Goal: Information Seeking & Learning: Learn about a topic

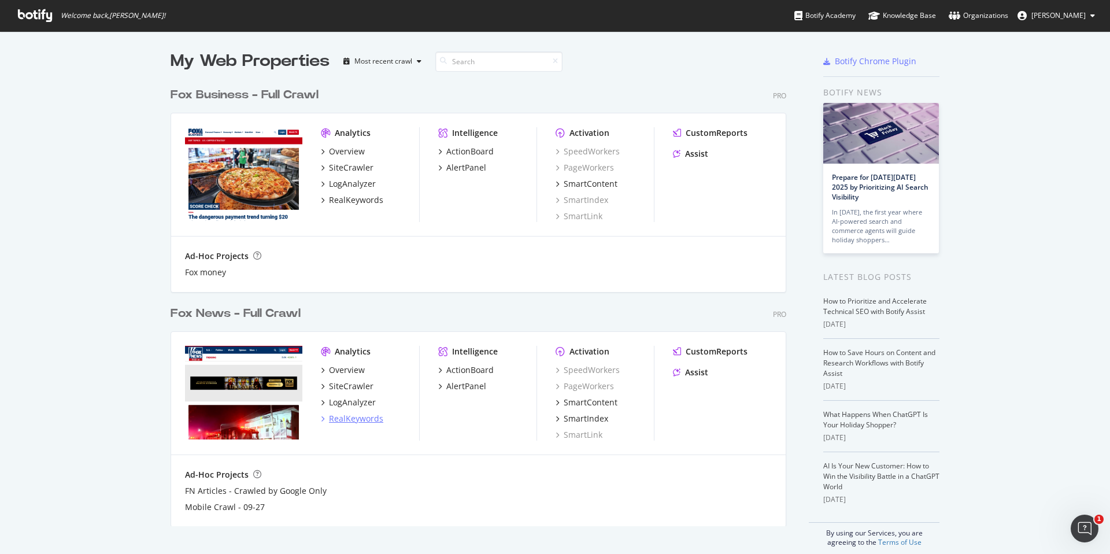
click at [346, 416] on div "RealKeywords" at bounding box center [356, 419] width 54 height 12
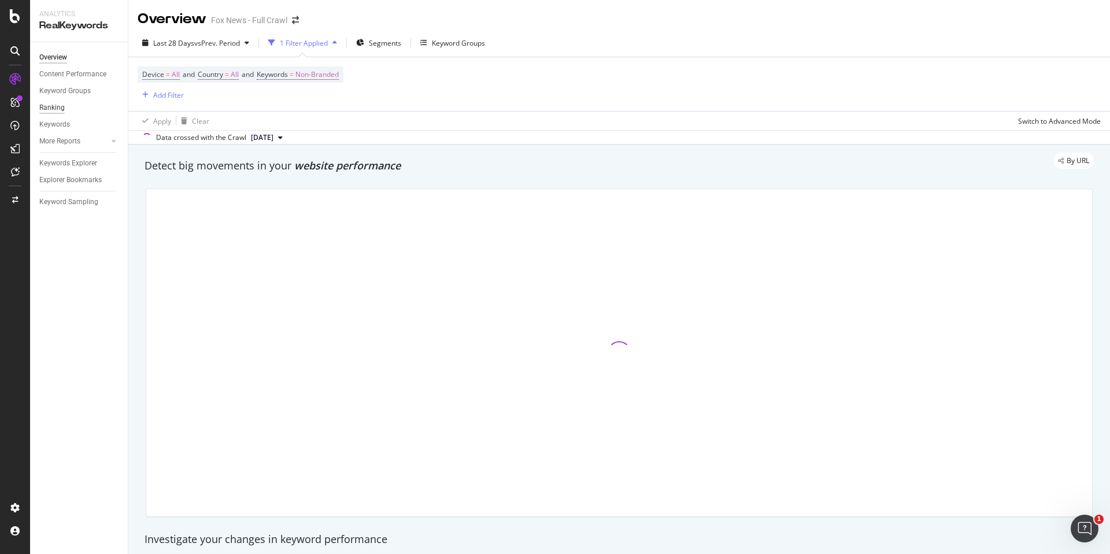
click at [62, 112] on div "Ranking" at bounding box center [51, 108] width 25 height 12
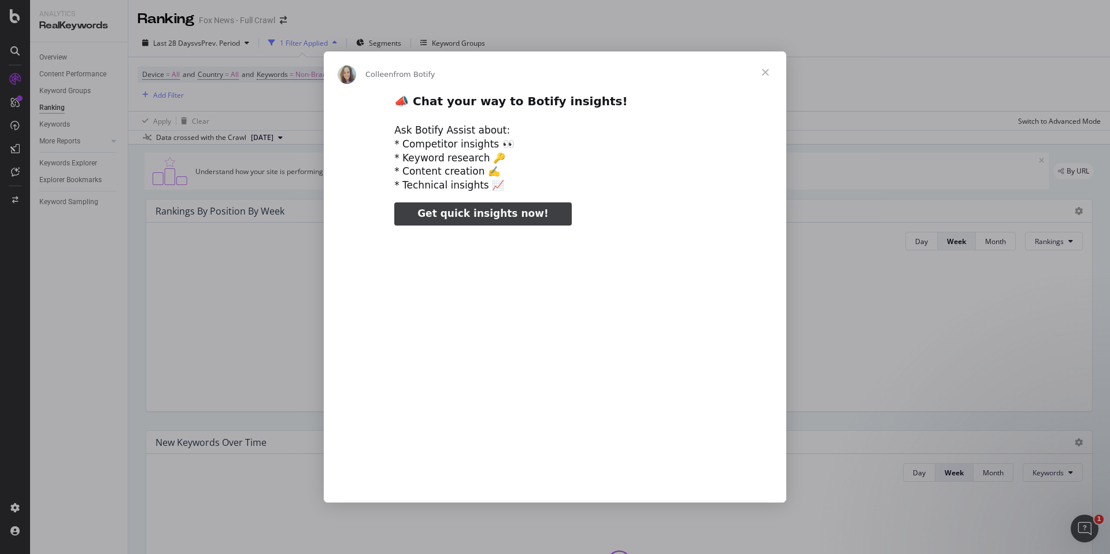
type input "160476"
click at [763, 73] on span "Close" at bounding box center [765, 72] width 42 height 42
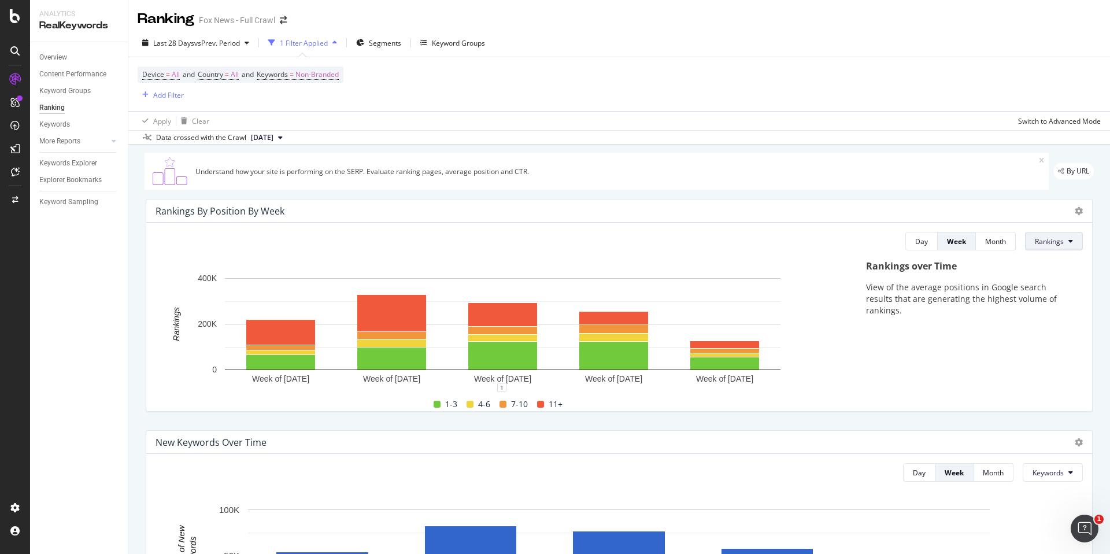
click at [1078, 243] on button "Rankings" at bounding box center [1054, 241] width 58 height 18
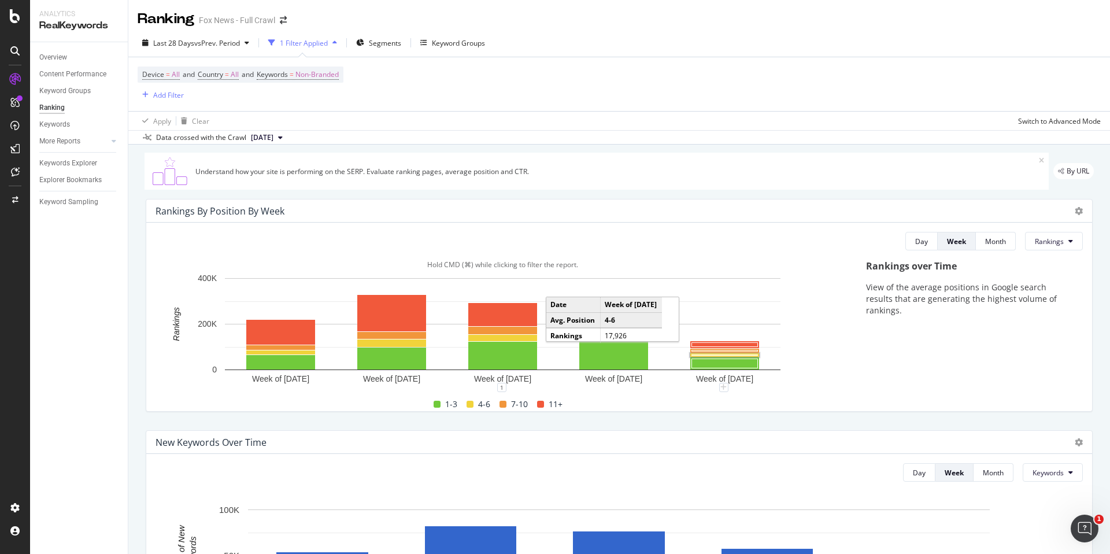
click at [720, 355] on rect "A chart." at bounding box center [725, 355] width 66 height 1
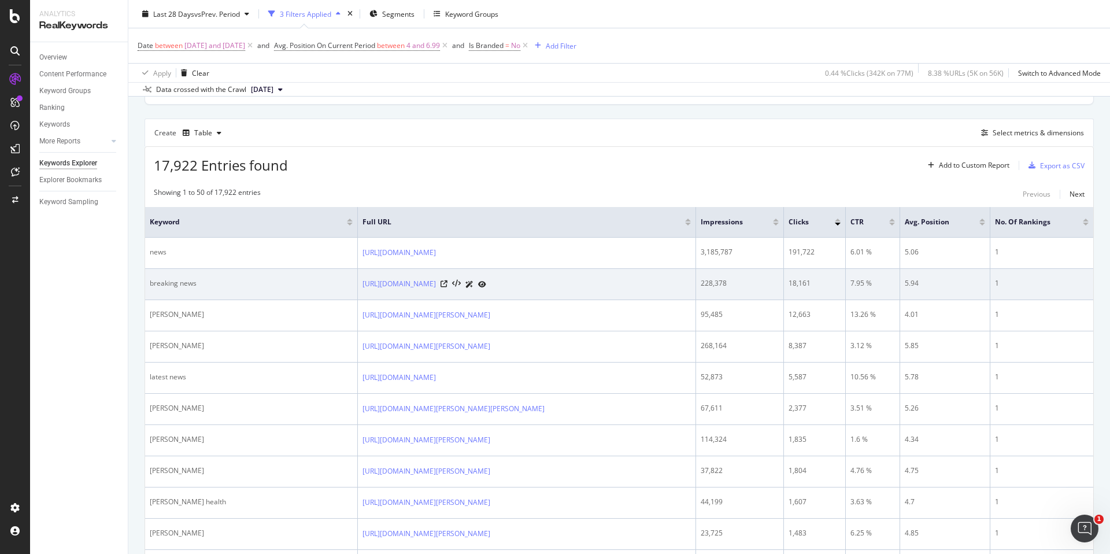
scroll to position [83, 0]
